Goal: Information Seeking & Learning: Learn about a topic

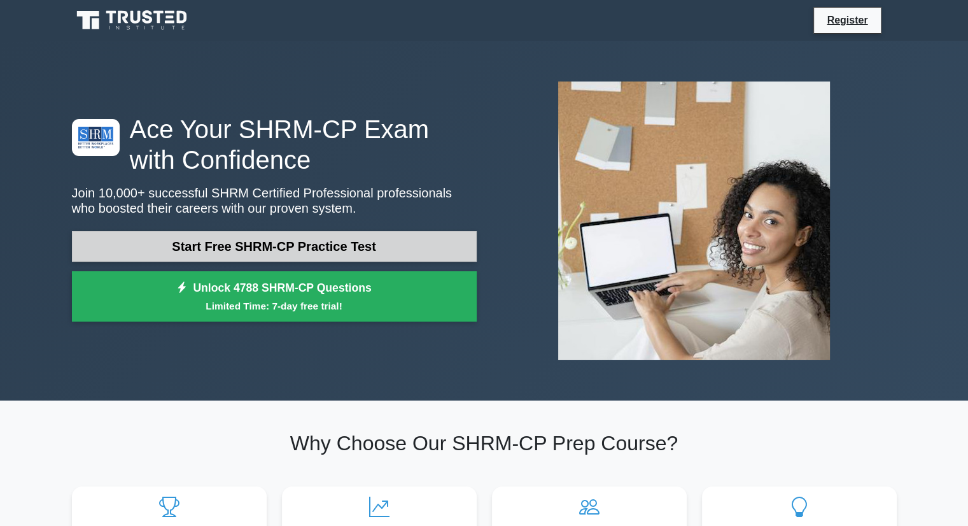
click at [340, 246] on link "Start Free SHRM-CP Practice Test" at bounding box center [274, 246] width 405 height 31
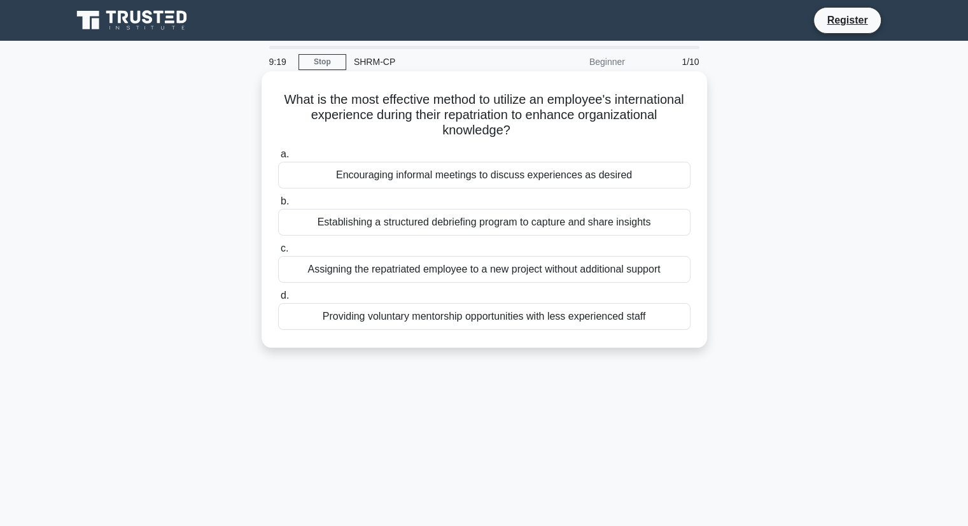
click at [406, 180] on div "Encouraging informal meetings to discuss experiences as desired" at bounding box center [484, 175] width 413 height 27
click at [278, 159] on input "a. Encouraging informal meetings to discuss experiences as desired" at bounding box center [278, 154] width 0 height 8
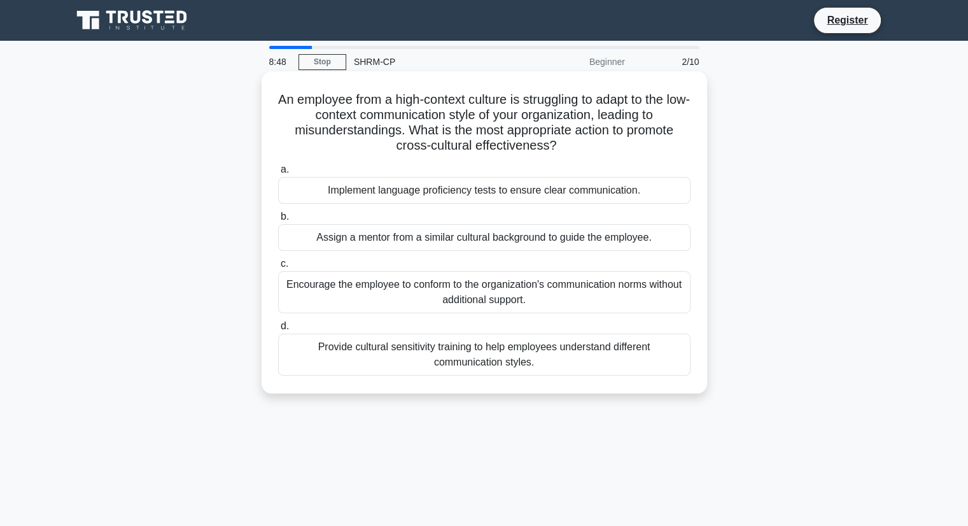
click at [432, 360] on div "Provide cultural sensitivity training to help employees understand different co…" at bounding box center [484, 355] width 413 height 42
click at [278, 330] on input "d. Provide cultural sensitivity training to help employees understand different…" at bounding box center [278, 326] width 0 height 8
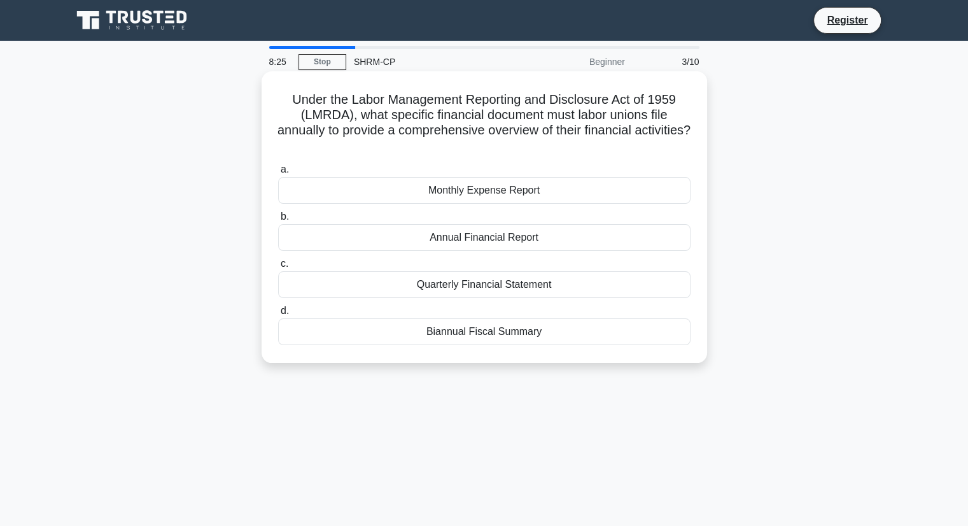
click at [517, 191] on div "Monthly Expense Report" at bounding box center [484, 190] width 413 height 27
click at [278, 174] on input "a. Monthly Expense Report" at bounding box center [278, 170] width 0 height 8
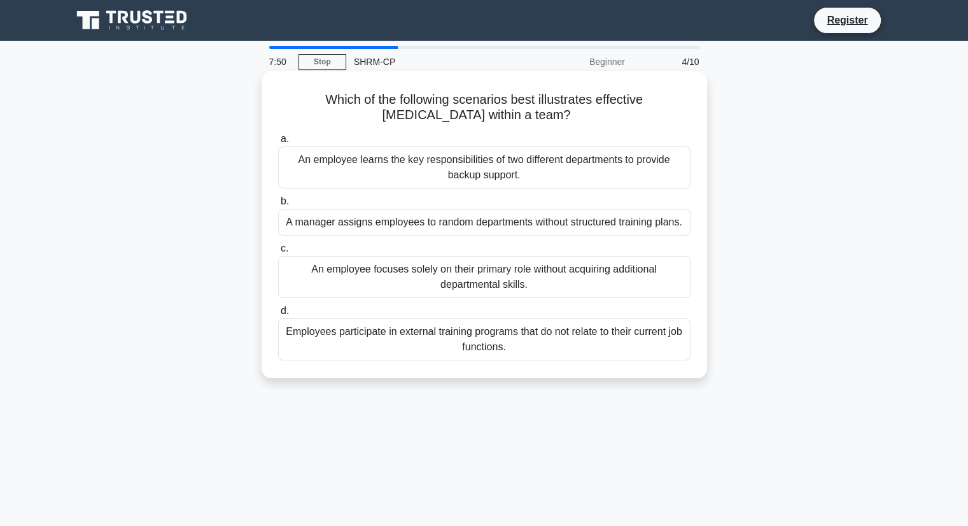
click at [567, 183] on div "An employee learns the key responsibilities of two different departments to pro…" at bounding box center [484, 167] width 413 height 42
click at [278, 143] on input "a. An employee learns the key responsibilities of two different departments to …" at bounding box center [278, 139] width 0 height 8
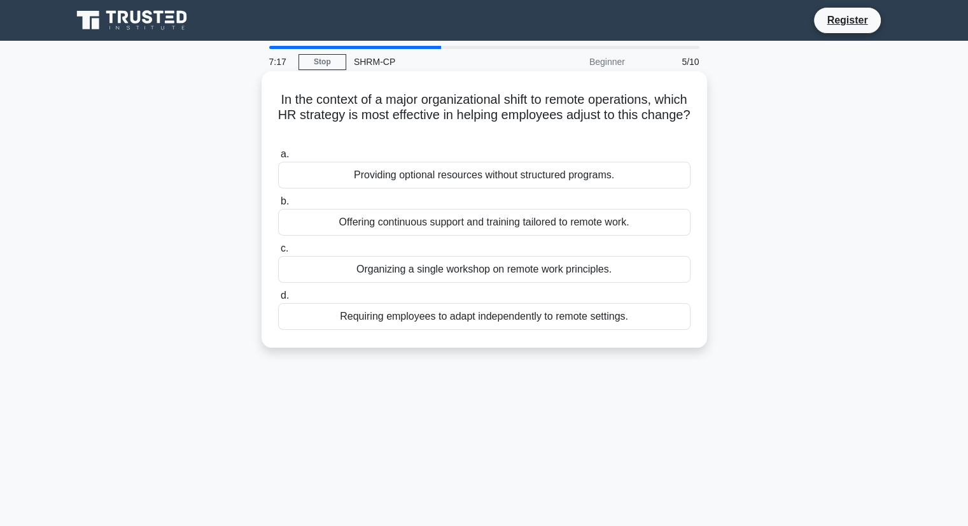
click at [500, 323] on div "Requiring employees to adapt independently to remote settings." at bounding box center [484, 316] width 413 height 27
click at [278, 300] on input "d. Requiring employees to adapt independently to remote settings." at bounding box center [278, 296] width 0 height 8
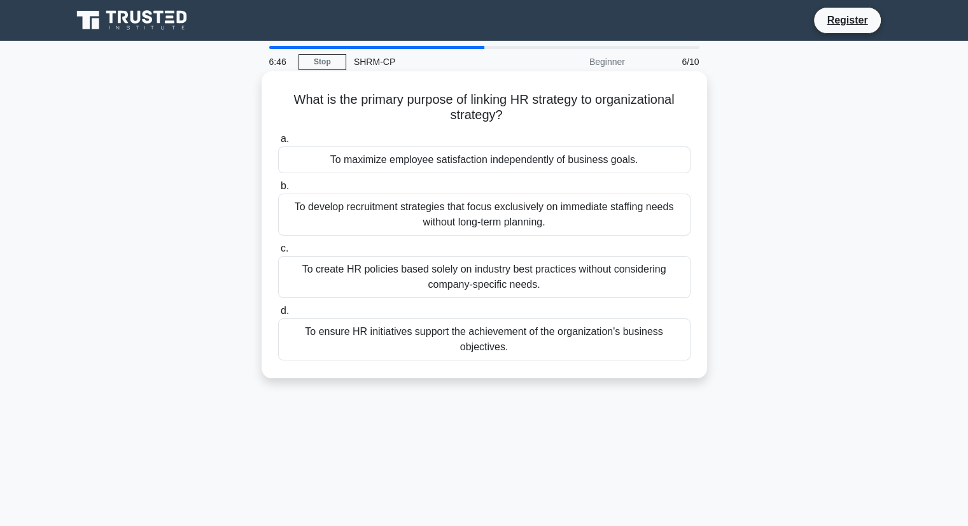
click at [365, 230] on div "To develop recruitment strategies that focus exclusively on immediate staffing …" at bounding box center [484, 215] width 413 height 42
click at [278, 190] on input "b. To develop recruitment strategies that focus exclusively on immediate staffi…" at bounding box center [278, 186] width 0 height 8
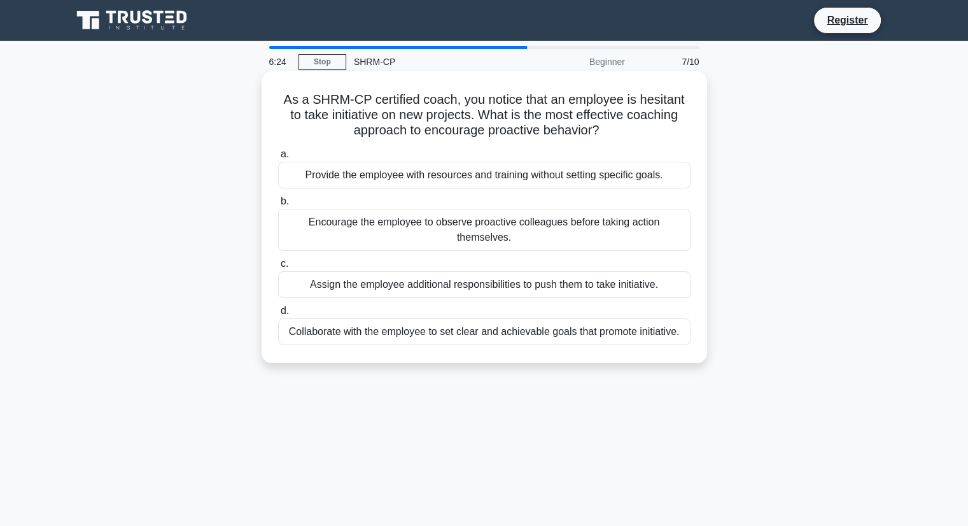
click at [510, 176] on div "Provide the employee with resources and training without setting specific goals." at bounding box center [484, 175] width 413 height 27
click at [278, 159] on input "a. Provide the employee with resources and training without setting specific go…" at bounding box center [278, 154] width 0 height 8
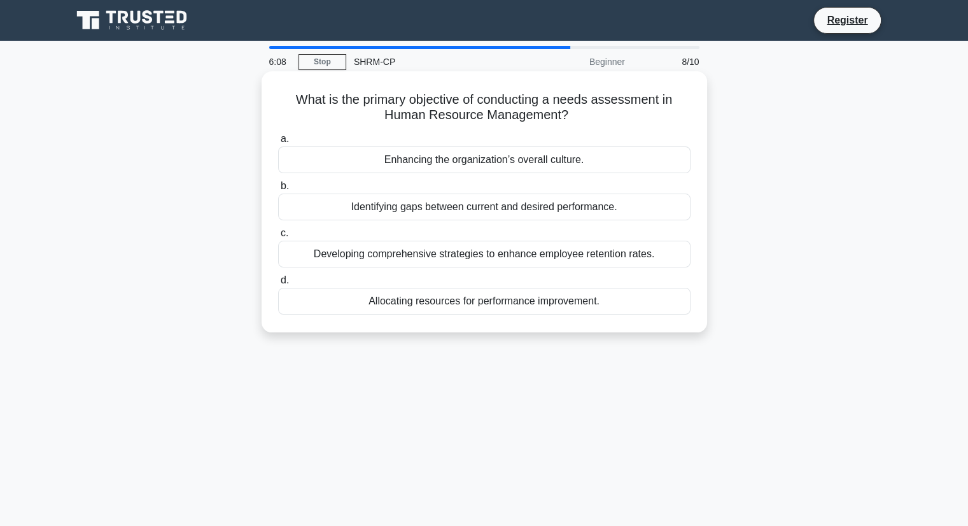
click at [508, 260] on div "Developing comprehensive strategies to enhance employee retention rates." at bounding box center [484, 254] width 413 height 27
click at [278, 237] on input "c. Developing comprehensive strategies to enhance employee retention rates." at bounding box center [278, 233] width 0 height 8
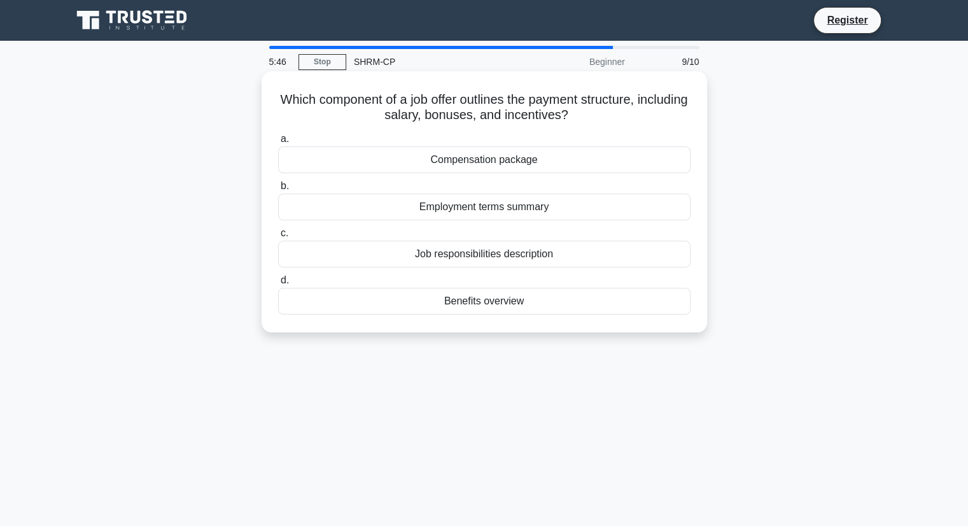
click at [520, 166] on div "Compensation package" at bounding box center [484, 159] width 413 height 27
click at [278, 143] on input "a. Compensation package" at bounding box center [278, 139] width 0 height 8
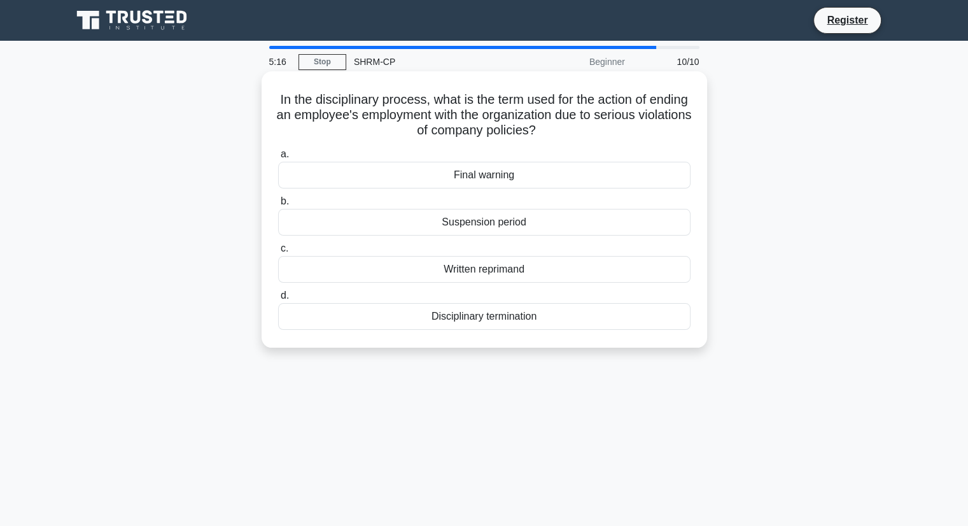
click at [487, 321] on div "Disciplinary termination" at bounding box center [484, 316] width 413 height 27
click at [278, 300] on input "d. Disciplinary termination" at bounding box center [278, 296] width 0 height 8
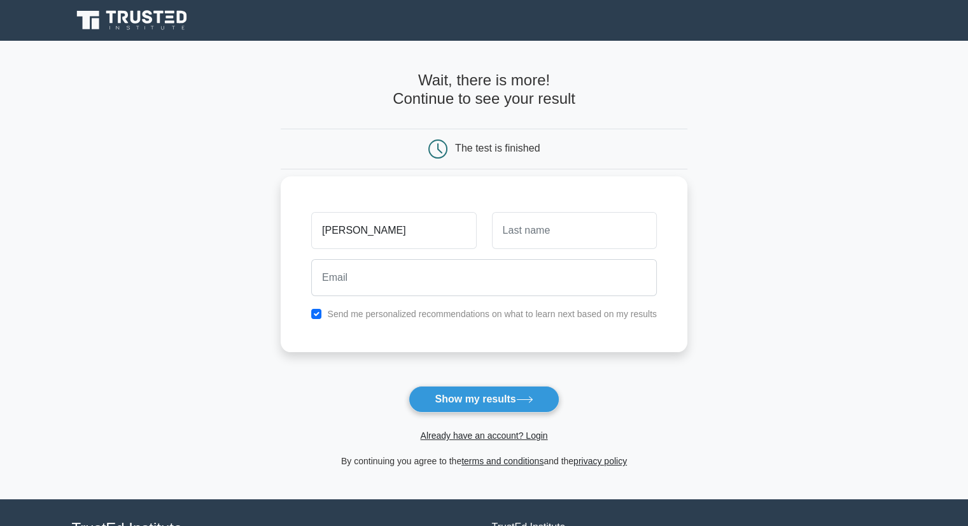
type input "[PERSON_NAME]"
click at [626, 225] on input "text" at bounding box center [574, 230] width 165 height 37
type input "Z"
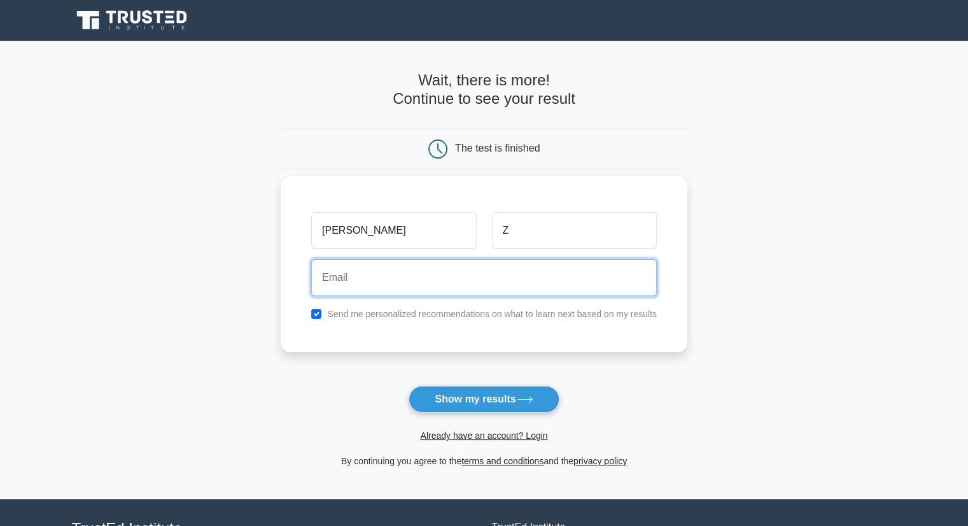
click at [465, 267] on input "email" at bounding box center [484, 277] width 346 height 37
type input "[EMAIL_ADDRESS][DOMAIN_NAME]"
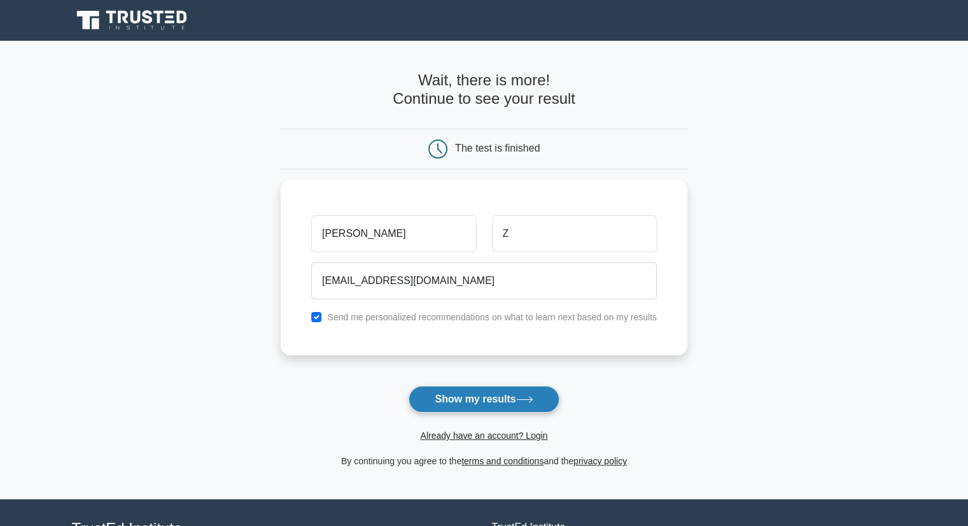
click at [527, 404] on button "Show my results" at bounding box center [484, 399] width 150 height 27
